Goal: Task Accomplishment & Management: Manage account settings

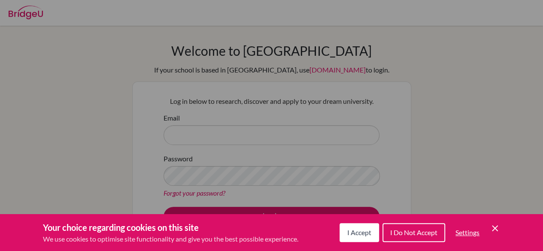
click at [494, 224] on icon "Cookie Control Close Icon" at bounding box center [495, 228] width 10 height 10
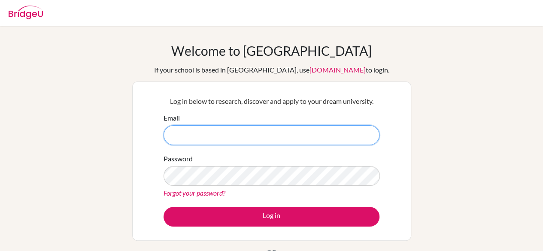
click at [331, 129] on input "Email" at bounding box center [272, 135] width 216 height 20
type input "[EMAIL_ADDRESS][DOMAIN_NAME]"
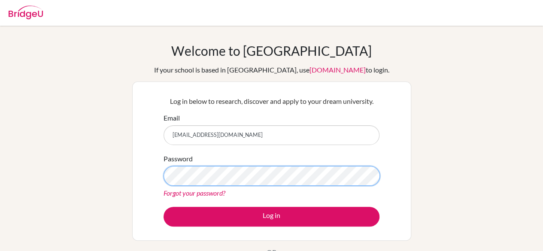
click at [164, 207] on button "Log in" at bounding box center [272, 217] width 216 height 20
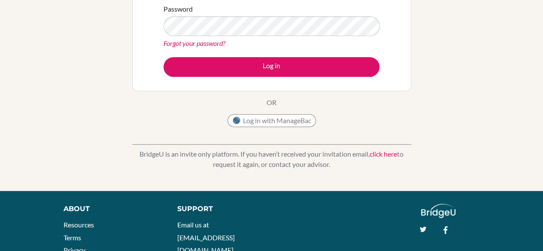
scroll to position [206, 0]
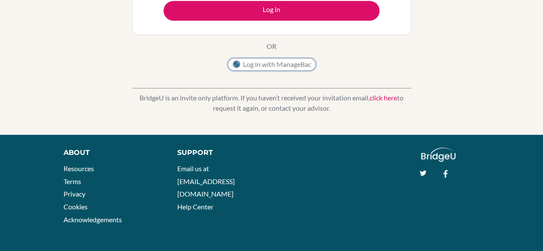
click at [276, 62] on button "Log in with ManageBac" at bounding box center [271, 64] width 88 height 13
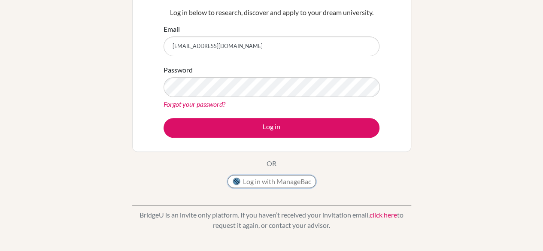
scroll to position [88, 0]
